Goal: Information Seeking & Learning: Learn about a topic

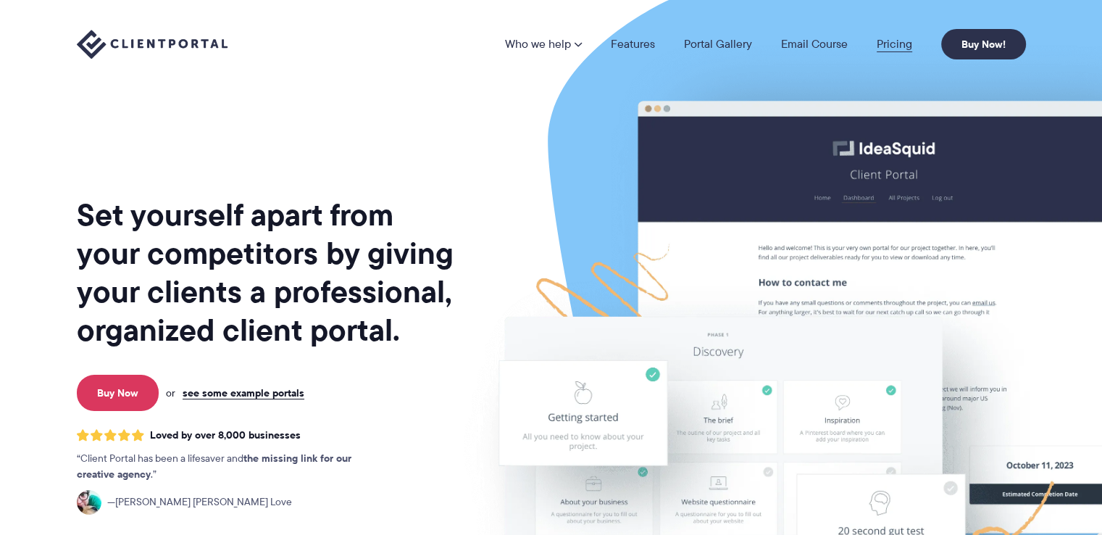
click at [886, 41] on link "Pricing" at bounding box center [893, 44] width 35 height 12
